Goal: Complete application form

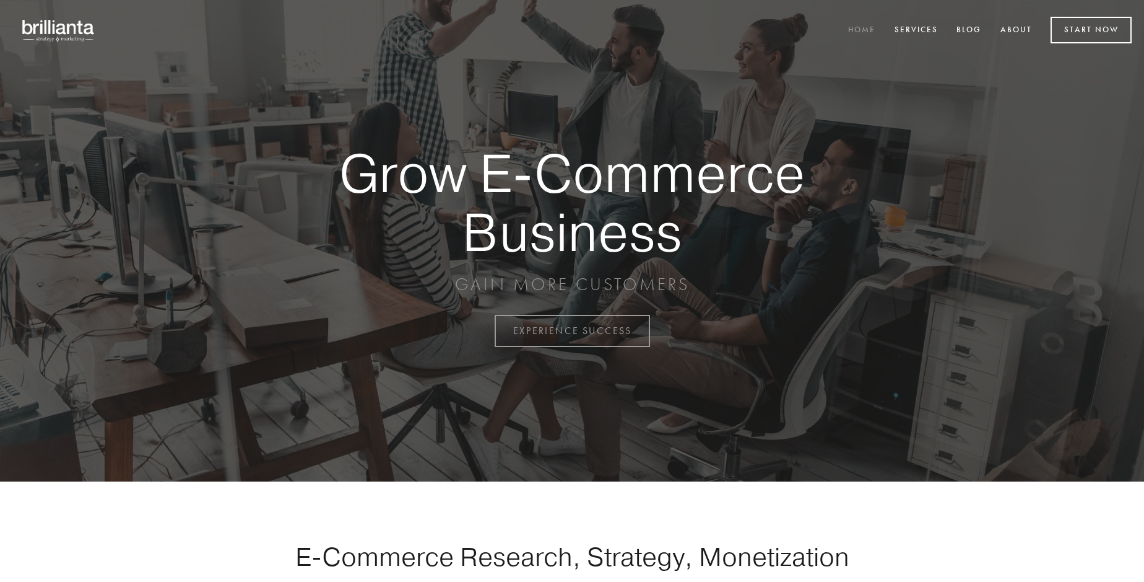
scroll to position [3246, 0]
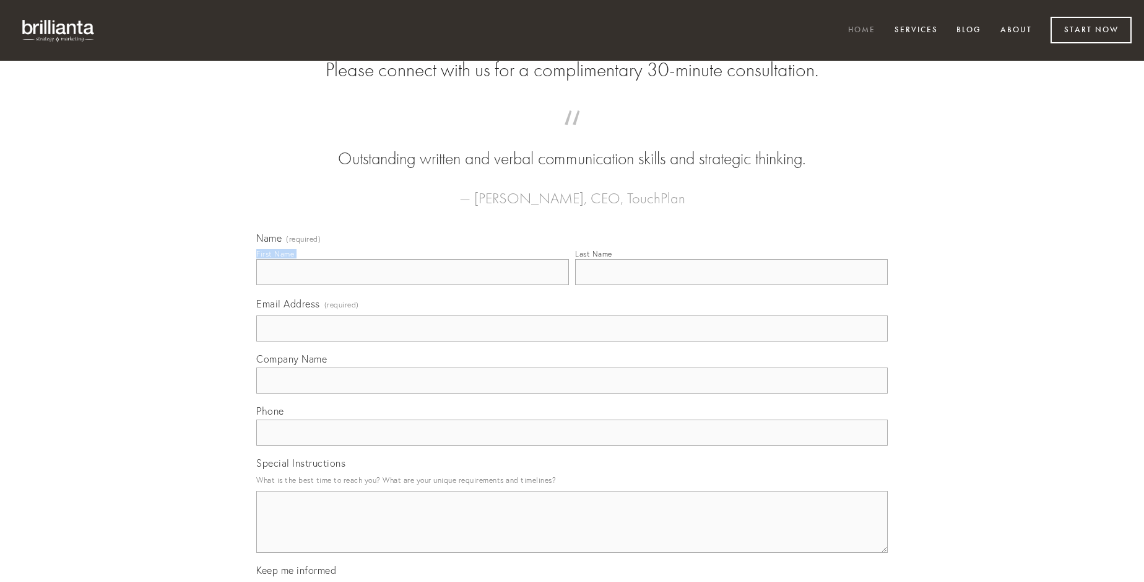
type input "[PERSON_NAME]"
click at [731, 285] on input "Last Name" at bounding box center [731, 272] width 313 height 26
type input "[PERSON_NAME]"
click at [572, 341] on input "Email Address (required)" at bounding box center [572, 328] width 632 height 26
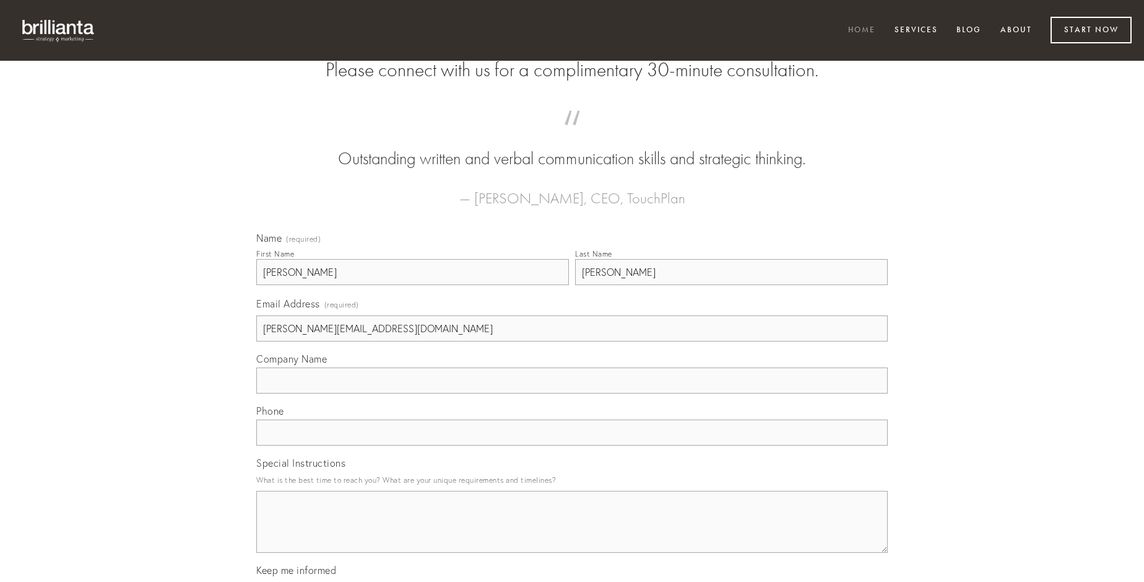
type input "[PERSON_NAME][EMAIL_ADDRESS][DOMAIN_NAME]"
click at [572, 393] on input "Company Name" at bounding box center [572, 380] width 632 height 26
type input "soluta"
click at [572, 445] on input "text" at bounding box center [572, 432] width 632 height 26
click at [572, 533] on textarea "Special Instructions" at bounding box center [572, 521] width 632 height 62
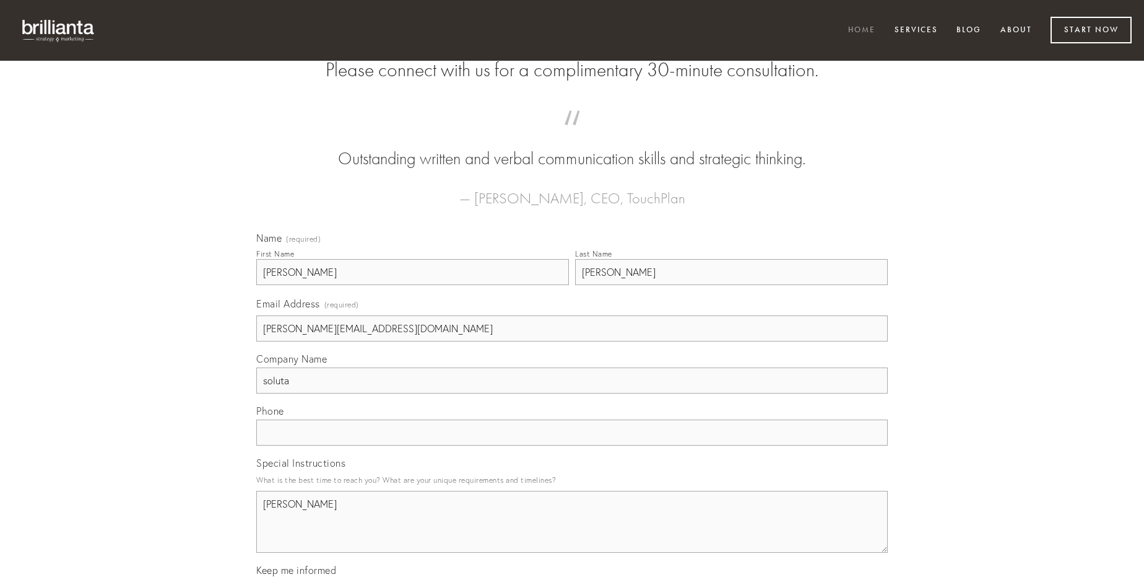
type textarea "[PERSON_NAME]"
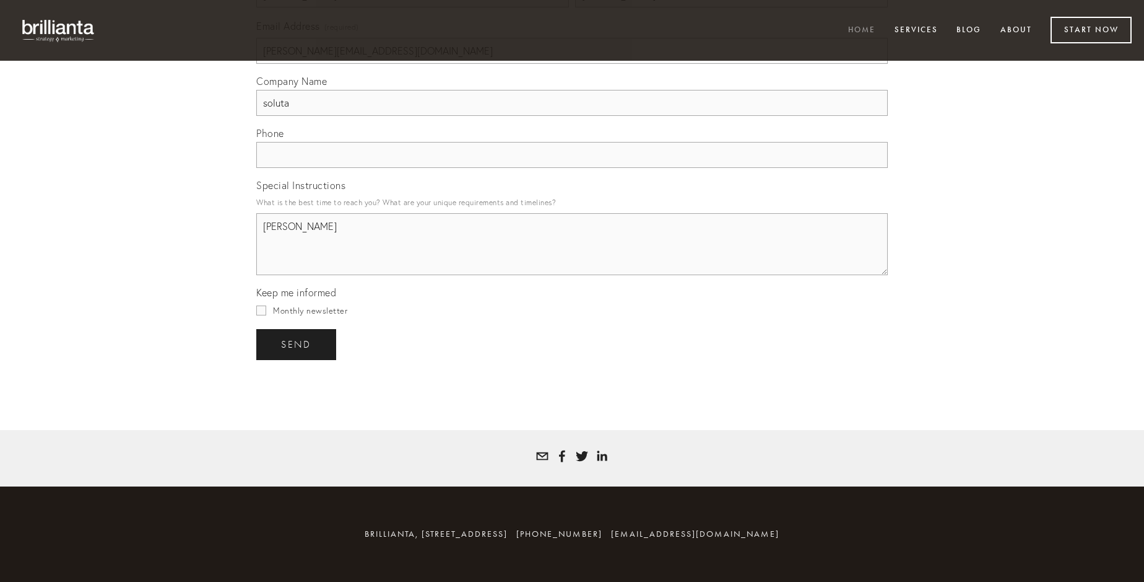
click at [297, 344] on span "send" at bounding box center [296, 344] width 30 height 11
